Goal: Find specific page/section: Find specific page/section

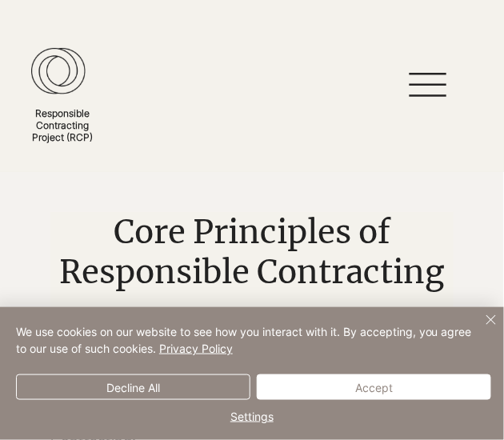
click at [440, 78] on icon at bounding box center [428, 85] width 50 height 24
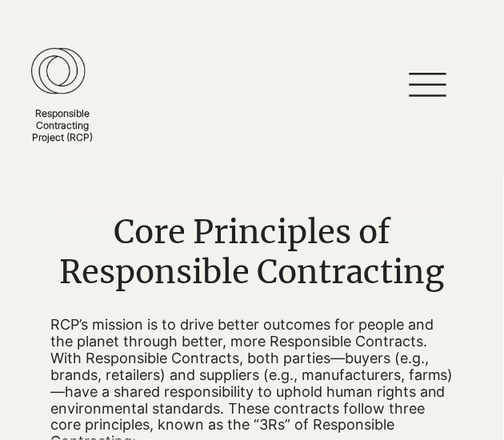
click at [433, 94] on icon at bounding box center [428, 85] width 50 height 24
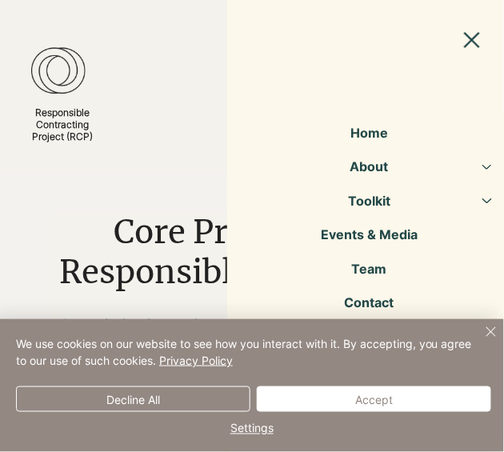
click at [488, 195] on button "Toolkit" at bounding box center [488, 201] width 40 height 34
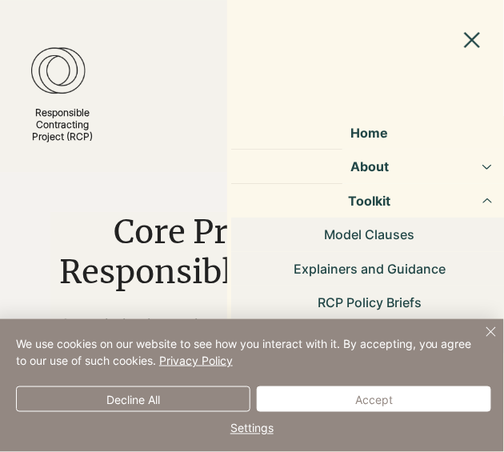
scroll to position [2, 0]
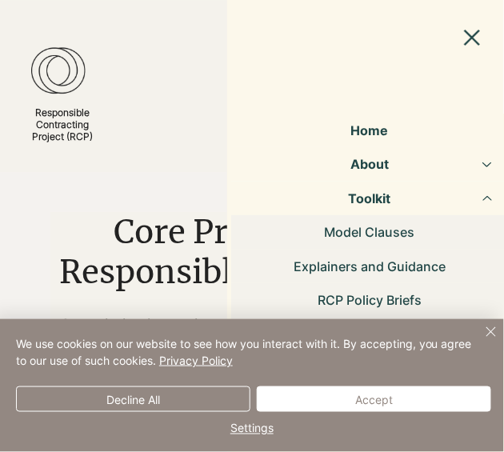
click at [380, 234] on link "Model Clauses" at bounding box center [369, 232] width 277 height 34
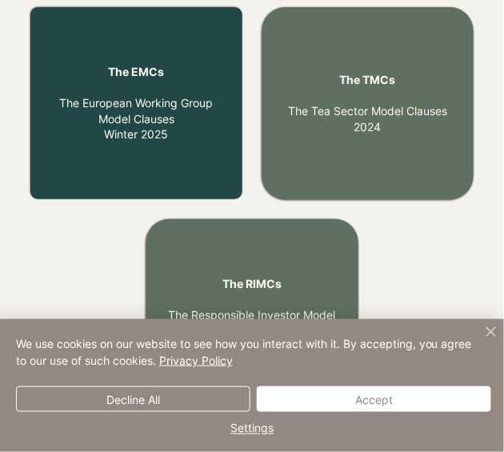
scroll to position [820, 0]
